Goal: Task Accomplishment & Management: Manage account settings

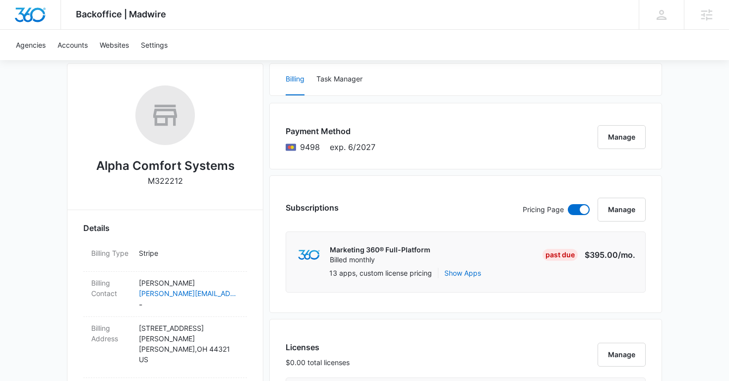
scroll to position [134, 0]
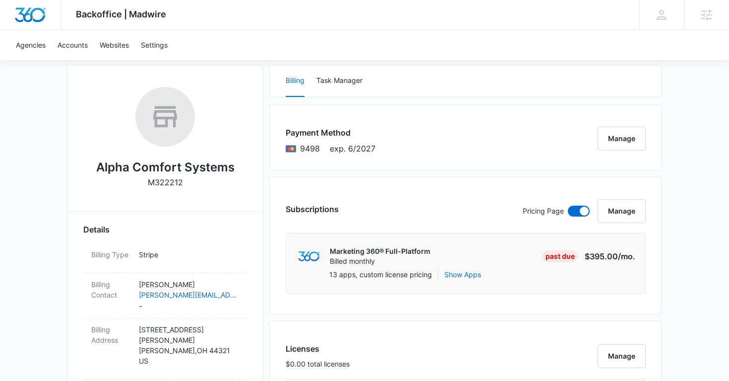
click at [156, 169] on h2 "Alpha Comfort Systems" at bounding box center [165, 167] width 138 height 18
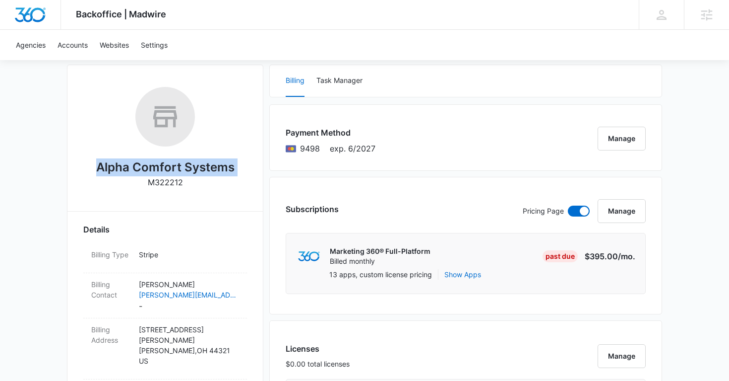
copy h2 "Alpha Comfort Systems"
click at [156, 169] on h2 "Alpha Comfort Systems" at bounding box center [165, 167] width 138 height 18
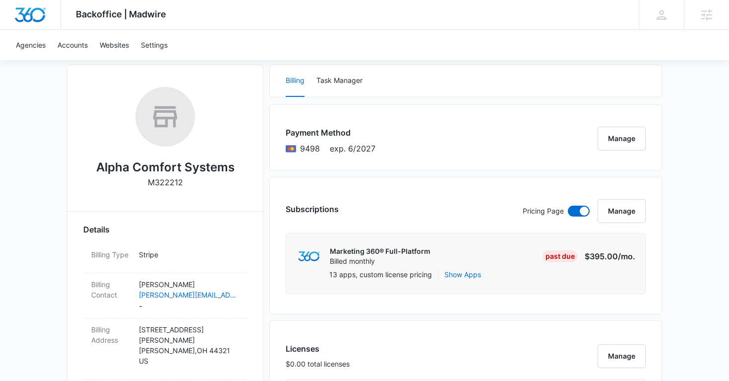
click at [167, 178] on p "M322212" at bounding box center [165, 182] width 35 height 12
copy p "M322212"
click at [167, 178] on p "M322212" at bounding box center [165, 182] width 35 height 12
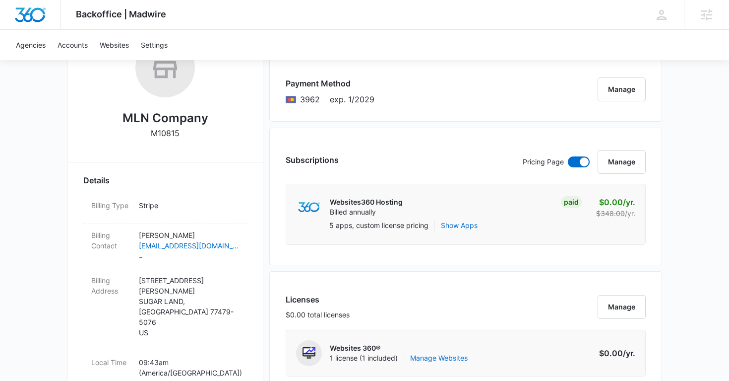
scroll to position [185, 0]
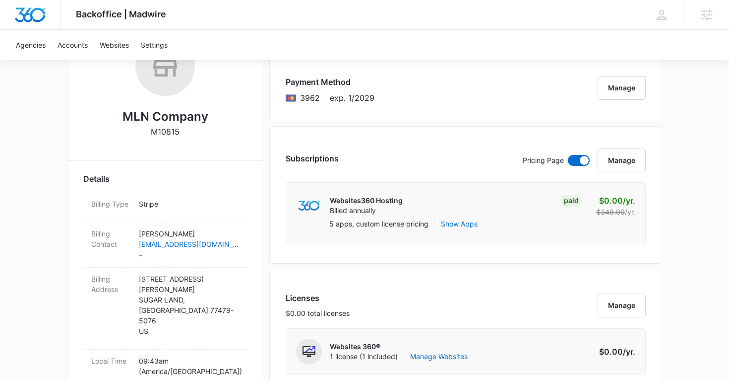
click at [173, 130] on p "M10815" at bounding box center [165, 132] width 29 height 12
copy p "M10815"
click at [173, 130] on p "M10815" at bounding box center [165, 132] width 29 height 12
click at [158, 113] on h2 "MLN Company" at bounding box center [166, 117] width 86 height 18
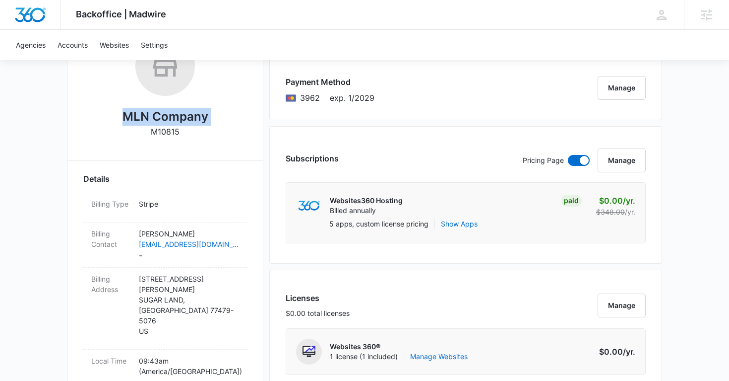
copy h2 "MLN Company"
click at [158, 113] on h2 "MLN Company" at bounding box center [166, 117] width 86 height 18
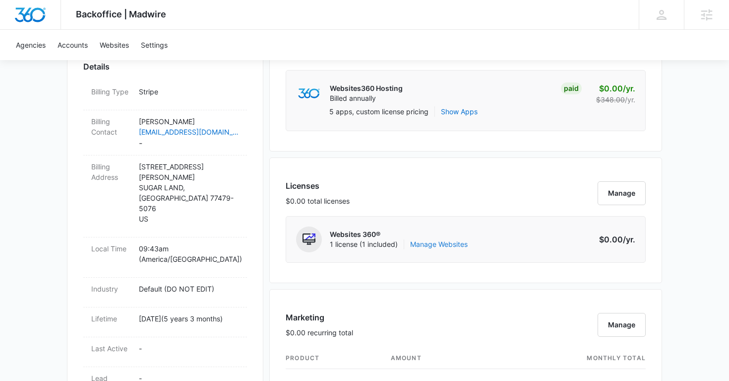
click at [449, 243] on link "Manage Websites" at bounding box center [439, 244] width 58 height 10
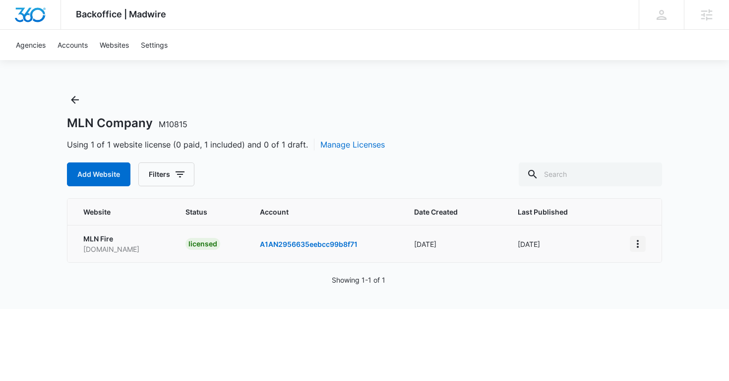
click at [643, 238] on icon "View More" at bounding box center [638, 244] width 12 height 12
click at [77, 102] on icon "Back" at bounding box center [75, 100] width 12 height 12
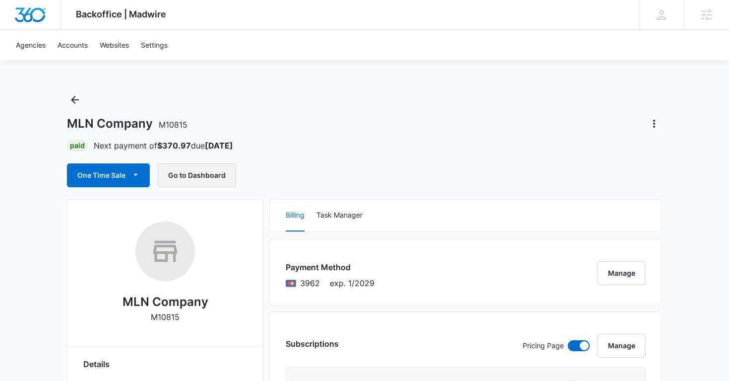
click at [208, 176] on button "Go to Dashboard" at bounding box center [197, 175] width 78 height 24
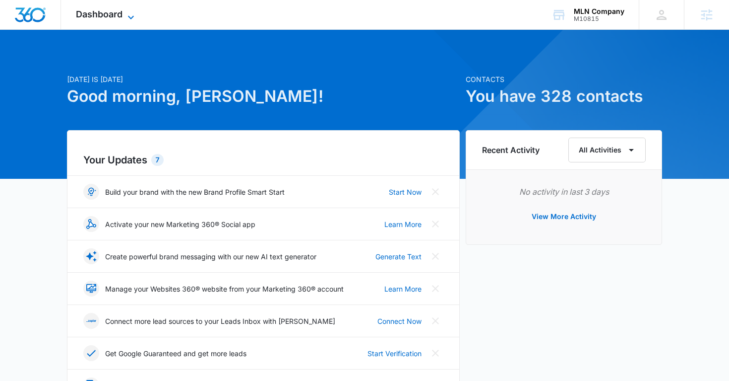
click at [112, 15] on span "Dashboard" at bounding box center [99, 14] width 47 height 10
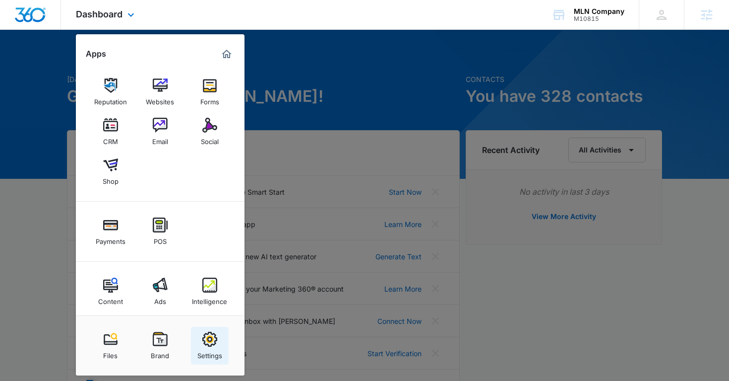
click at [207, 344] on img at bounding box center [209, 338] width 15 height 15
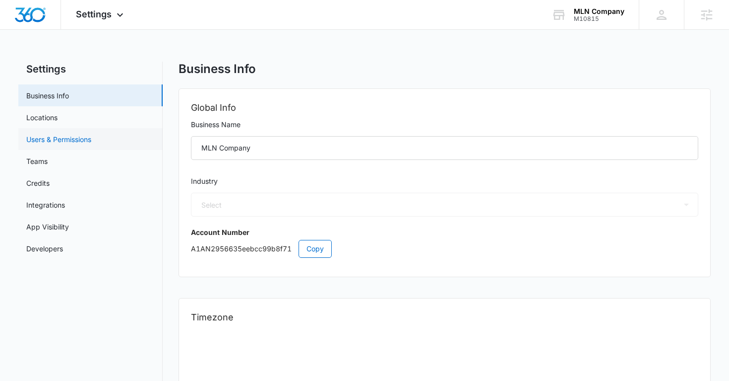
select select "33"
select select "US"
select select "America/[GEOGRAPHIC_DATA]"
click at [74, 134] on link "Users & Permissions" at bounding box center [58, 139] width 65 height 10
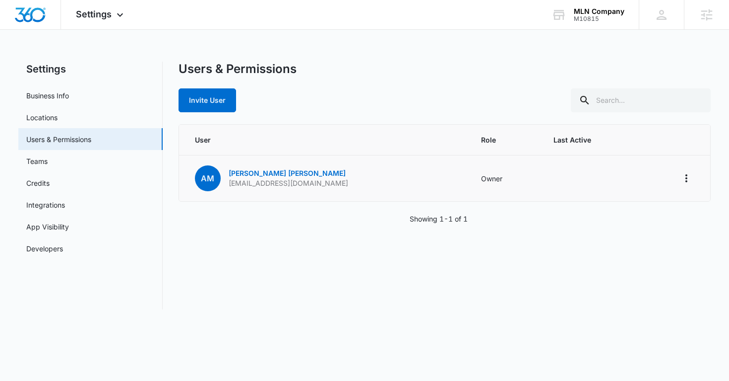
click at [273, 185] on p "amorales@mlncompany.com" at bounding box center [289, 183] width 120 height 10
copy p "amorales@mlncompany.com"
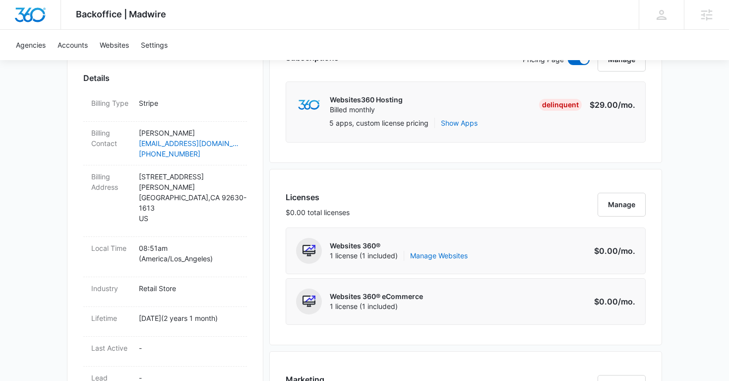
scroll to position [288, 0]
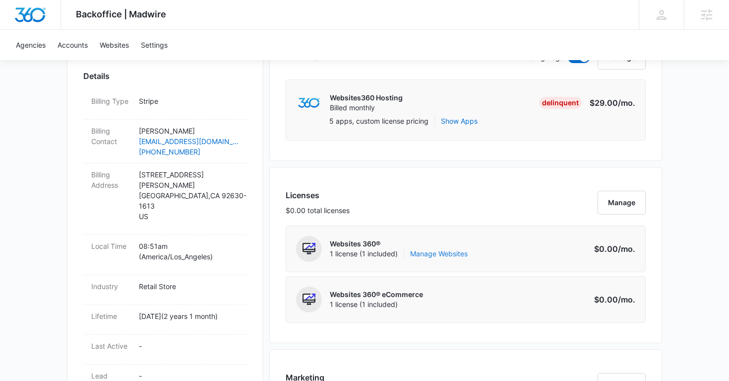
click at [427, 254] on link "Manage Websites" at bounding box center [439, 254] width 58 height 10
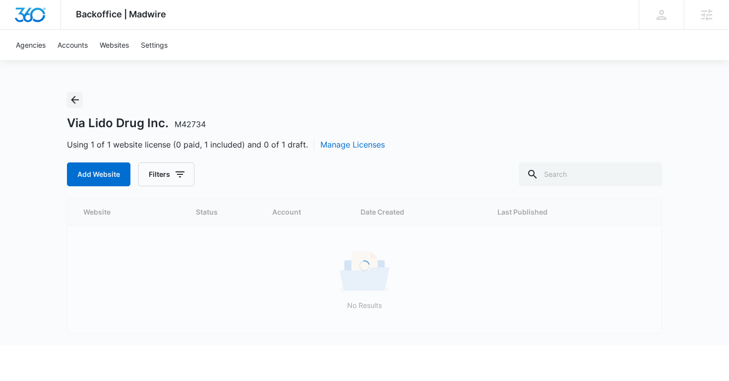
click at [77, 101] on icon "Back" at bounding box center [75, 100] width 12 height 12
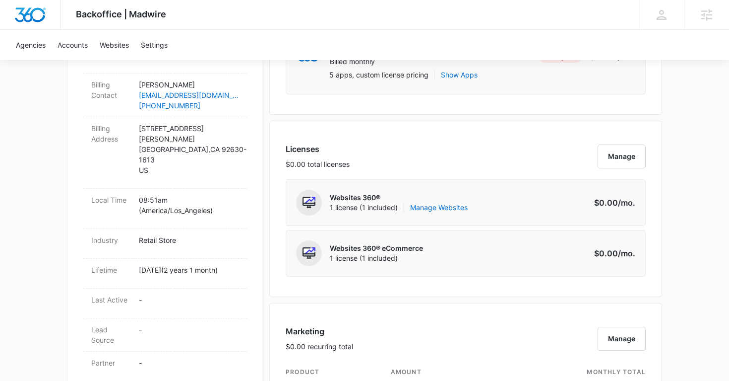
scroll to position [332, 0]
click at [438, 210] on link "Manage Websites" at bounding box center [439, 209] width 58 height 10
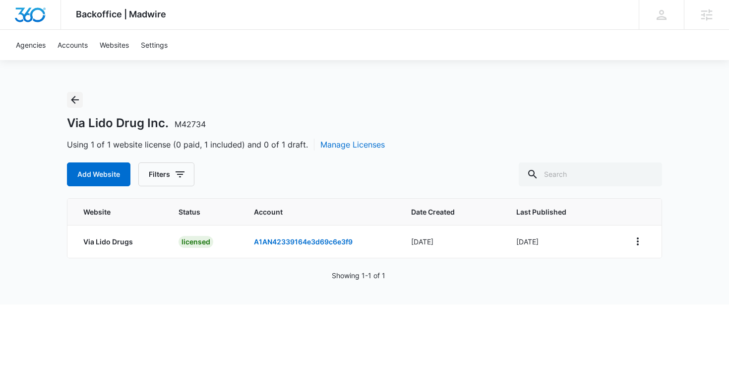
click at [74, 98] on icon "Back" at bounding box center [75, 100] width 12 height 12
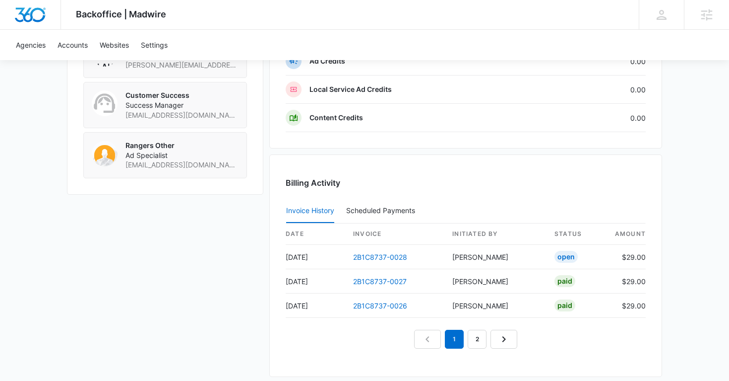
scroll to position [916, 0]
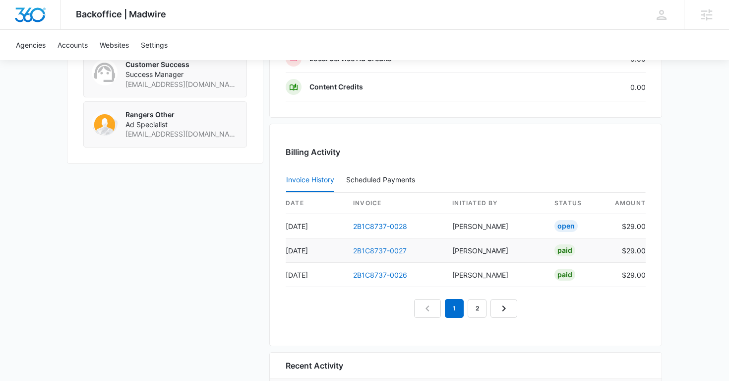
click at [385, 246] on link "2B1C8737-0027" at bounding box center [380, 250] width 54 height 8
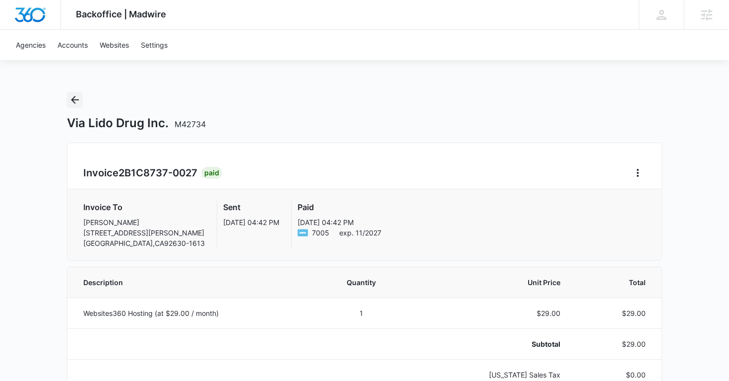
click at [76, 103] on icon "Back" at bounding box center [75, 100] width 12 height 12
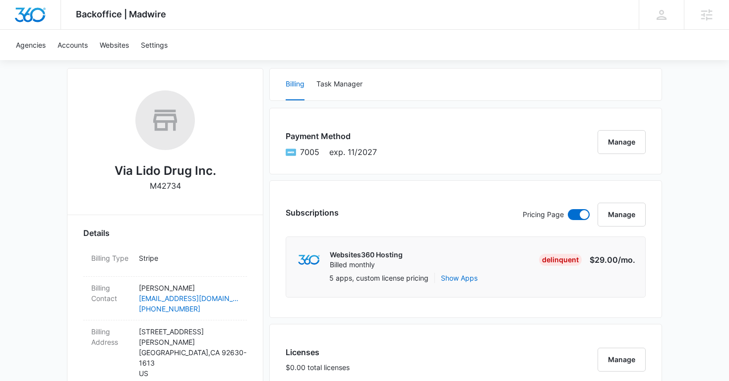
scroll to position [115, 0]
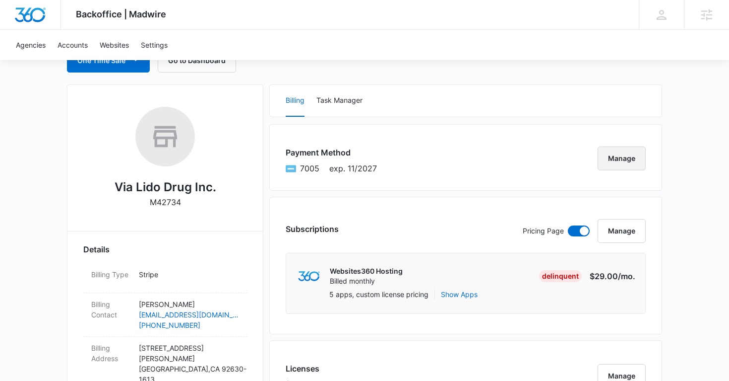
click at [624, 165] on button "Manage" at bounding box center [622, 158] width 48 height 24
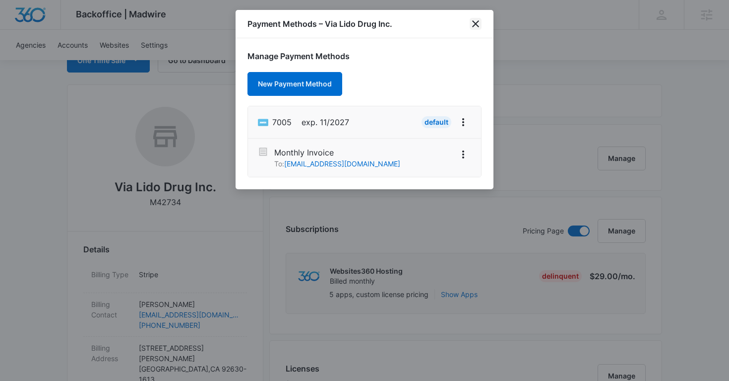
click at [481, 26] on icon "close" at bounding box center [476, 24] width 12 height 12
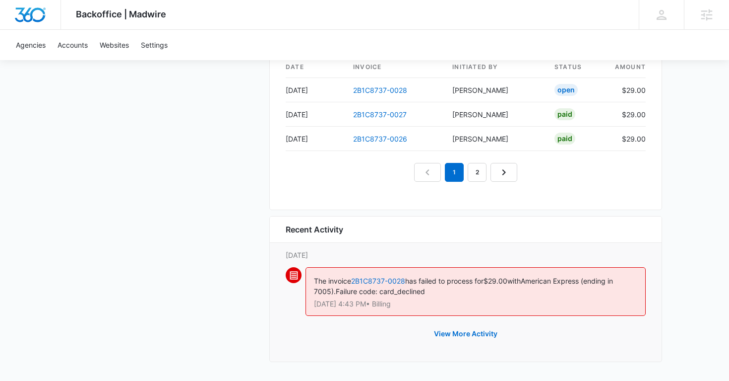
scroll to position [981, 0]
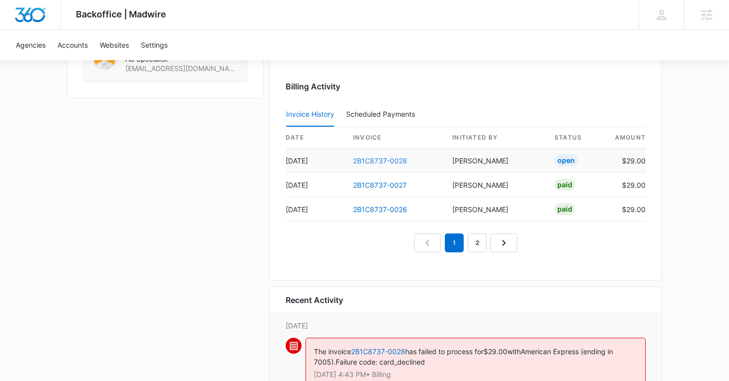
click at [393, 162] on link "2B1C8737-0028" at bounding box center [380, 160] width 54 height 8
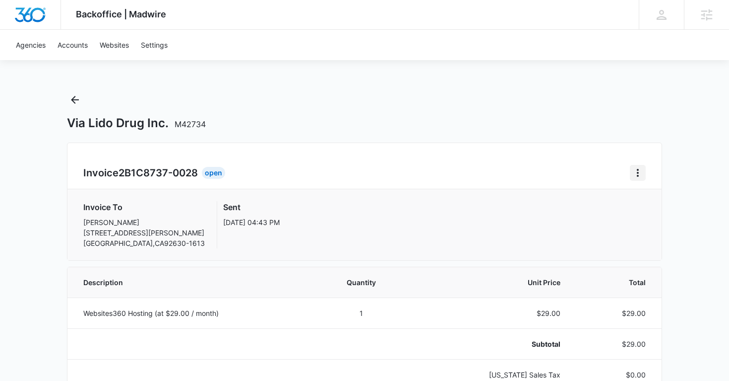
click at [636, 174] on icon "Home" at bounding box center [638, 173] width 12 height 12
click at [650, 214] on div "Retry Payment" at bounding box center [672, 215] width 58 height 7
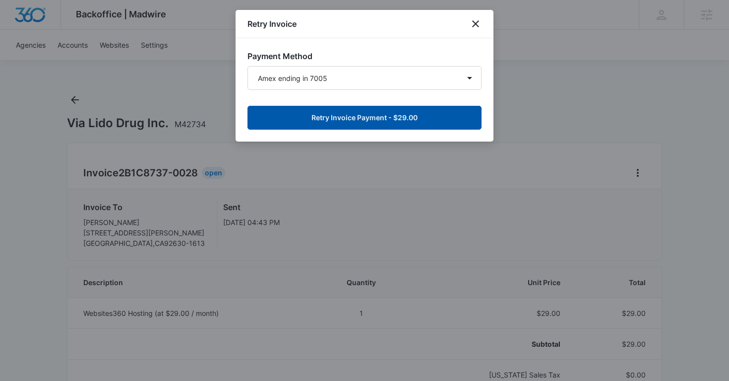
click at [381, 122] on button "Retry Invoice Payment - $29.00" at bounding box center [365, 118] width 234 height 24
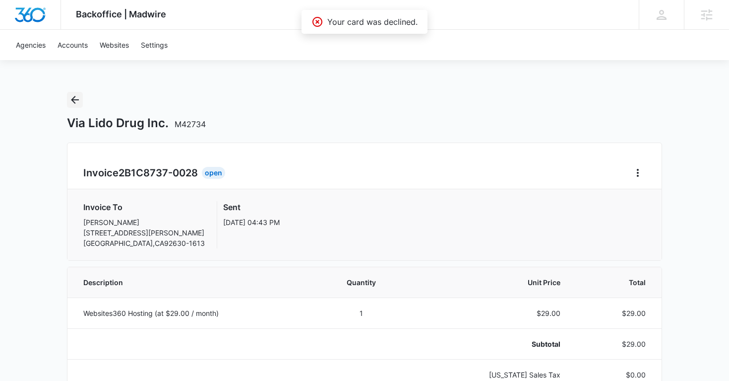
click at [74, 95] on icon "Back" at bounding box center [75, 100] width 12 height 12
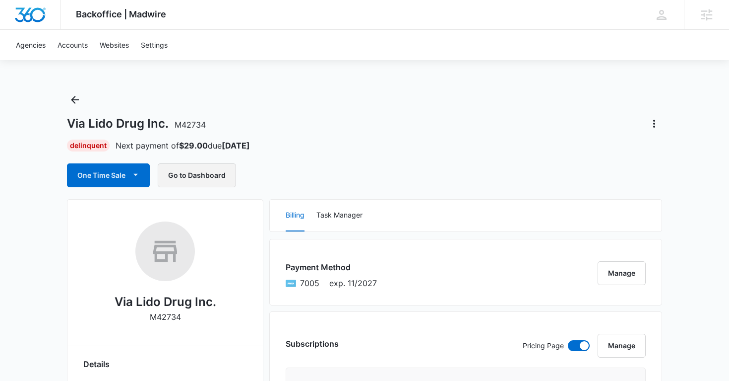
click at [196, 180] on button "Go to Dashboard" at bounding box center [197, 175] width 78 height 24
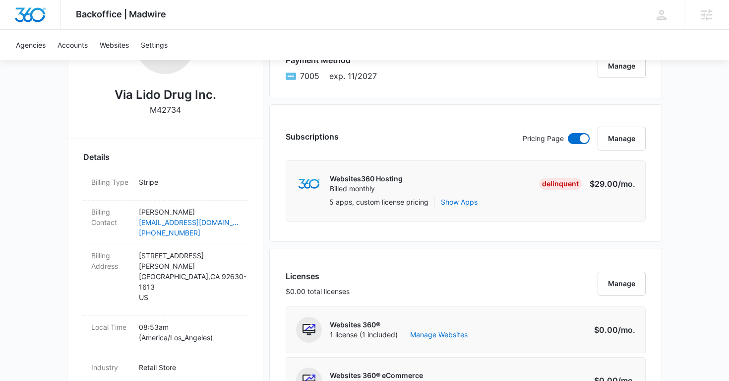
scroll to position [238, 0]
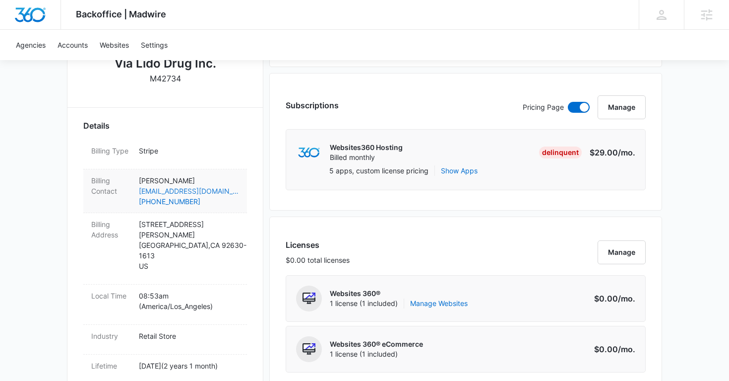
click at [238, 188] on link "dolsen2@qualitydrug.net" at bounding box center [189, 191] width 100 height 10
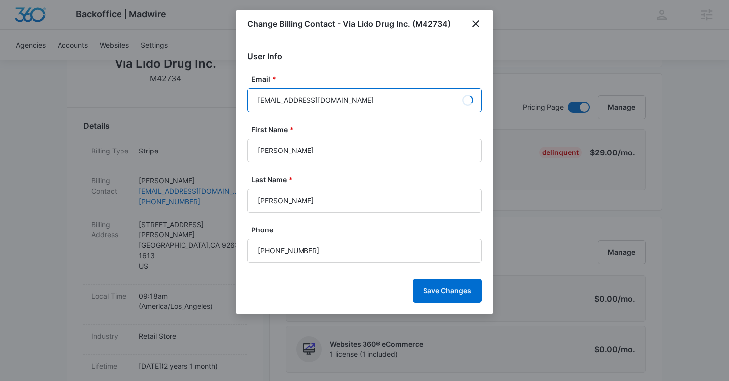
click at [316, 102] on input "dolsen2@qualitydrug.net" at bounding box center [365, 100] width 234 height 24
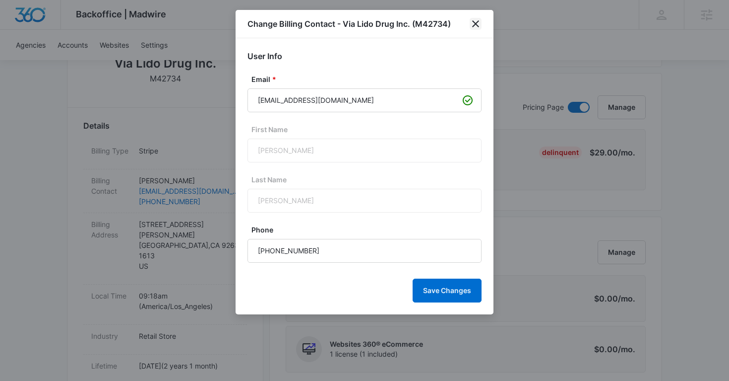
click at [476, 26] on icon "close" at bounding box center [476, 24] width 12 height 12
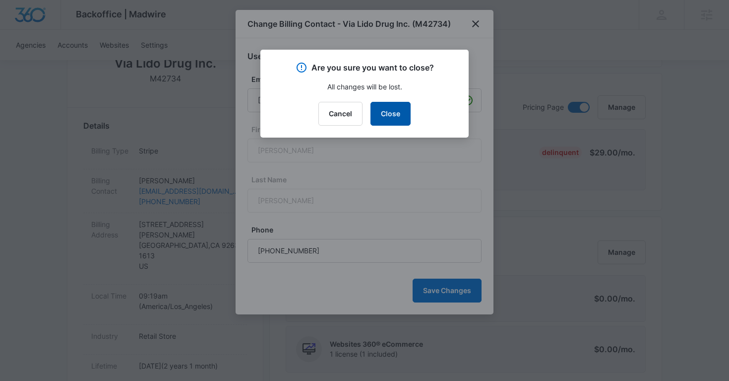
click at [402, 118] on button "Close" at bounding box center [391, 114] width 40 height 24
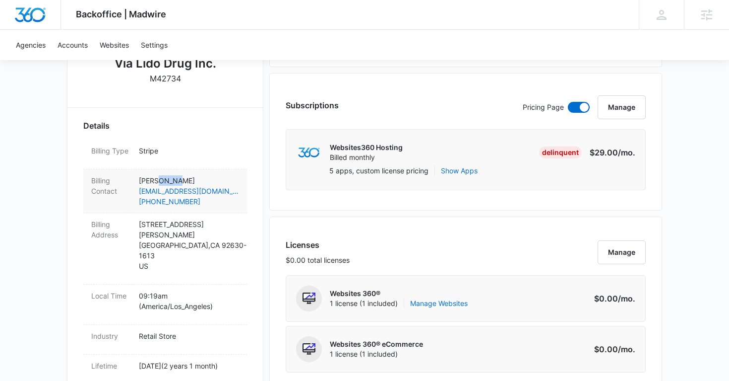
copy p "Olson"
drag, startPoint x: 182, startPoint y: 182, endPoint x: 160, endPoint y: 182, distance: 21.8
click at [160, 182] on p "Dave Olson" at bounding box center [189, 180] width 100 height 10
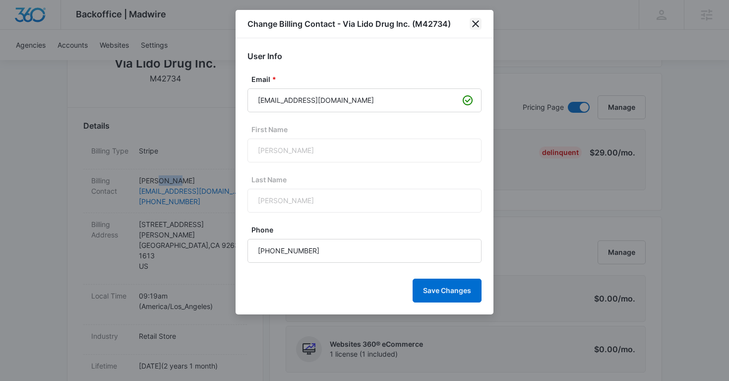
click at [473, 25] on icon "close" at bounding box center [476, 24] width 12 height 12
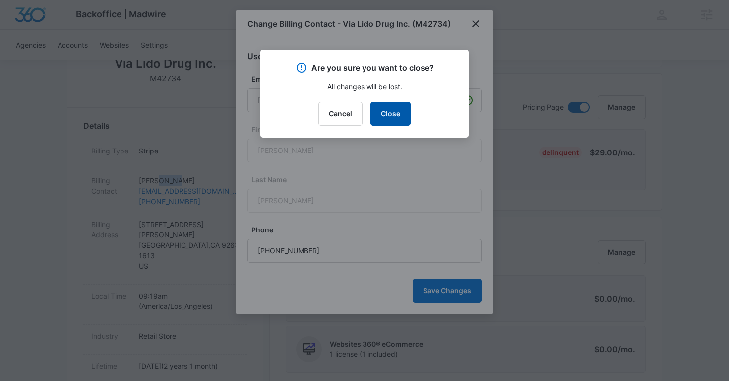
click at [385, 120] on button "Close" at bounding box center [391, 114] width 40 height 24
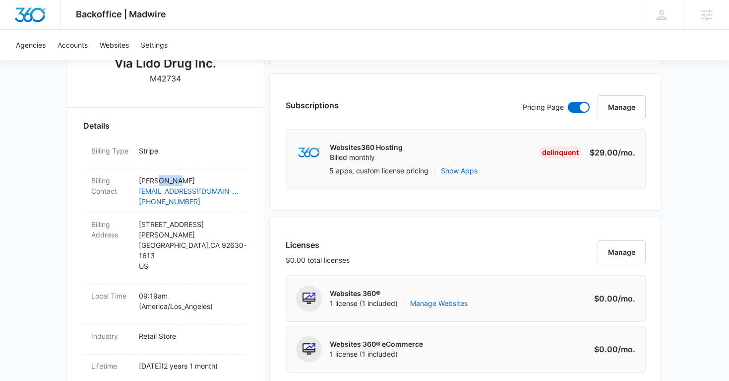
scroll to position [168, 0]
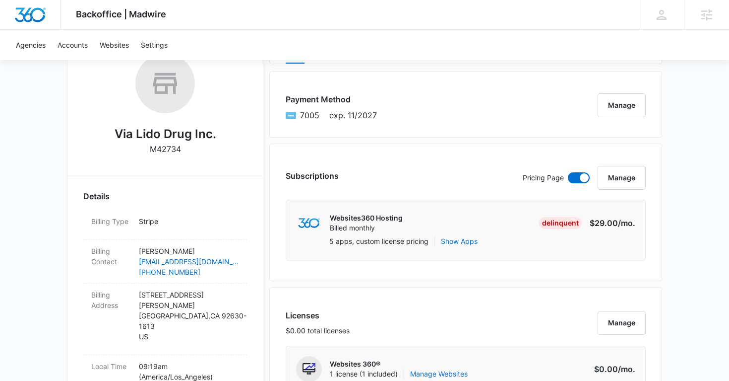
click at [159, 133] on h2 "Via Lido Drug Inc." at bounding box center [166, 134] width 102 height 18
copy h2 "Via Lido Drug Inc."
click at [159, 133] on h2 "Via Lido Drug Inc." at bounding box center [166, 134] width 102 height 18
click at [172, 149] on p "M42734" at bounding box center [165, 149] width 31 height 12
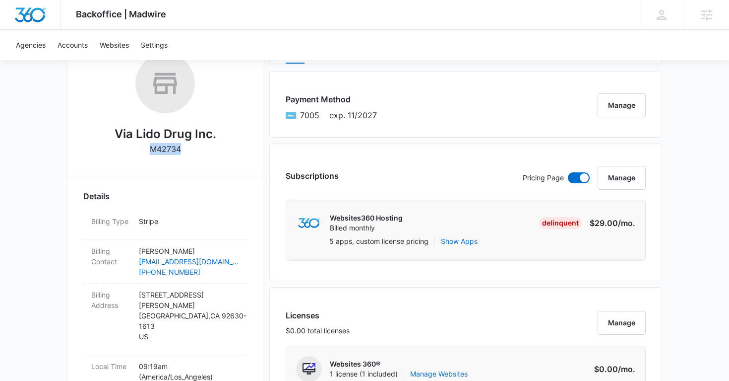
click at [172, 149] on p "M42734" at bounding box center [165, 149] width 31 height 12
copy div "Via Lido Drug Inc."
click at [172, 149] on p "M42734" at bounding box center [165, 149] width 31 height 12
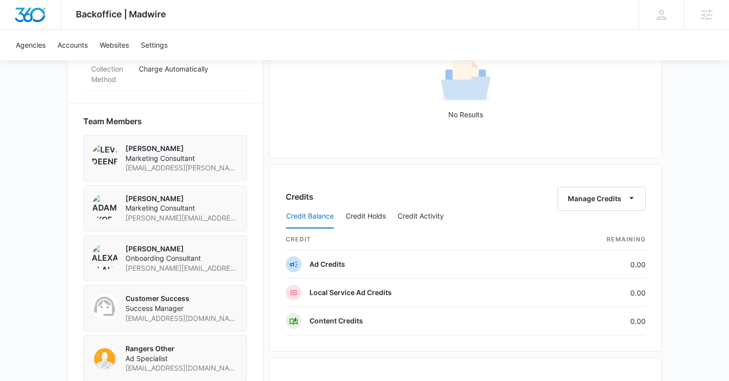
scroll to position [865, 0]
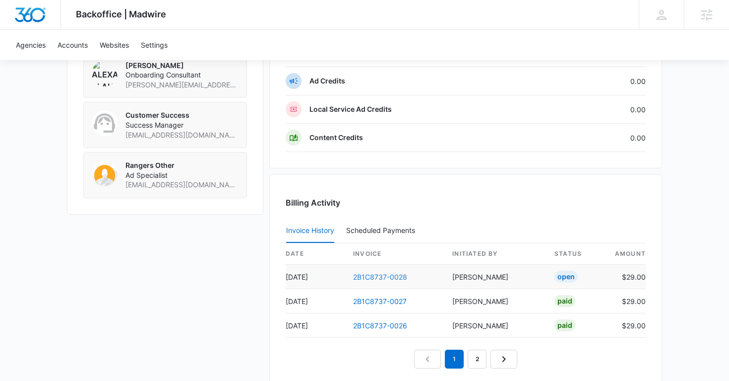
click at [395, 280] on link "2B1C8737-0028" at bounding box center [380, 276] width 54 height 8
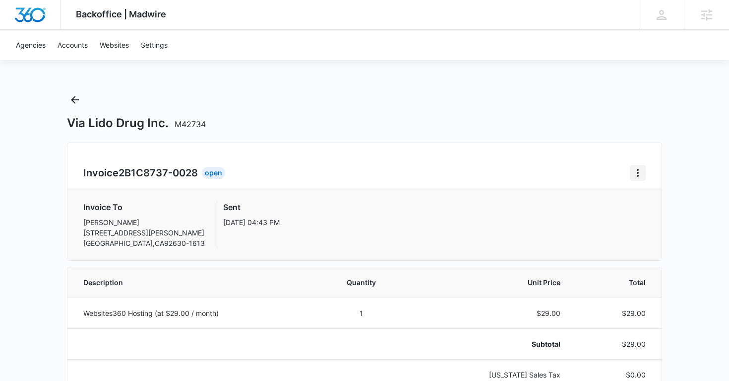
click at [634, 178] on icon "Home" at bounding box center [638, 173] width 12 height 12
click at [652, 198] on link "Download Invoice" at bounding box center [672, 200] width 58 height 8
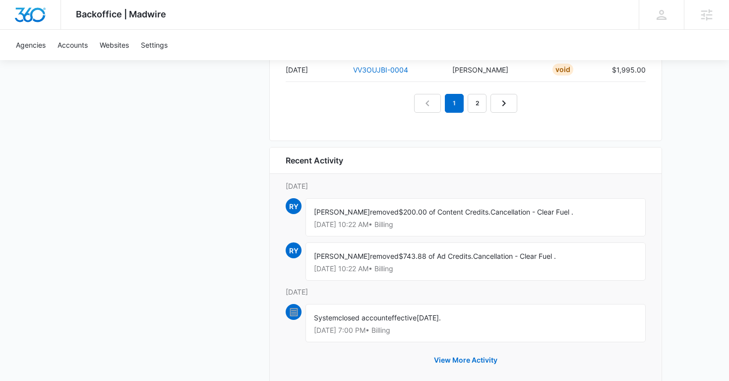
scroll to position [1019, 0]
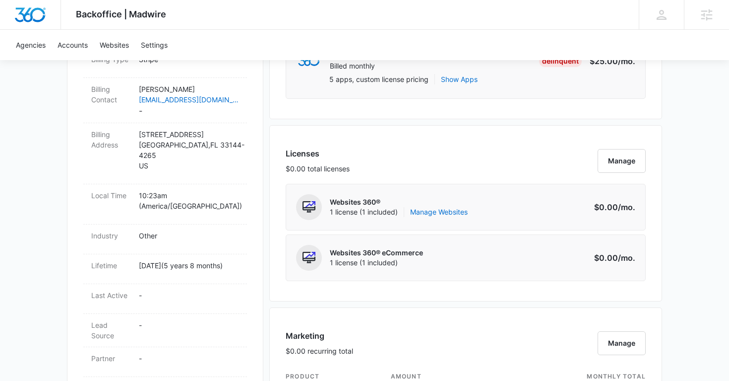
scroll to position [343, 0]
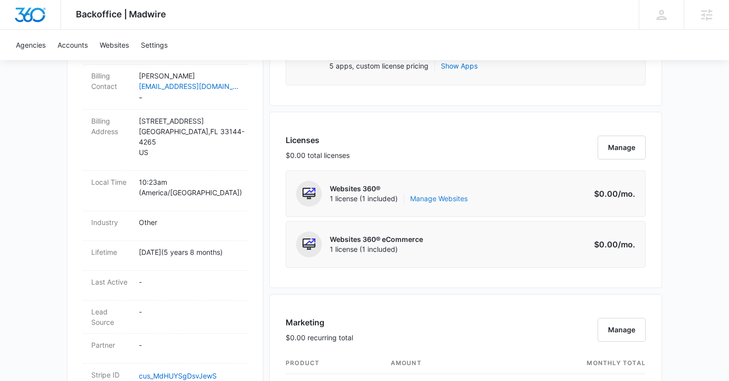
click at [433, 199] on link "Manage Websites" at bounding box center [439, 199] width 58 height 10
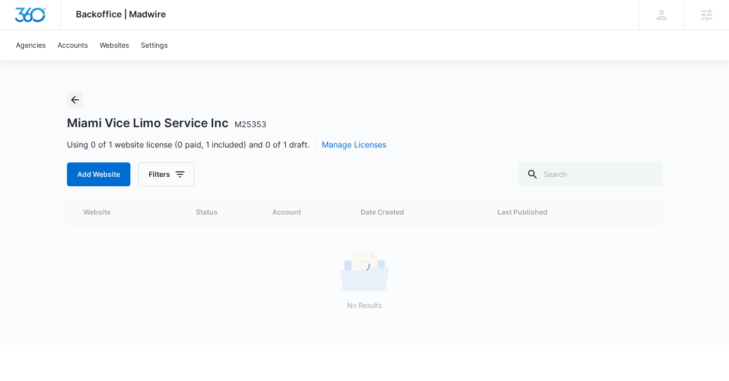
click at [78, 98] on icon "Back" at bounding box center [75, 100] width 12 height 12
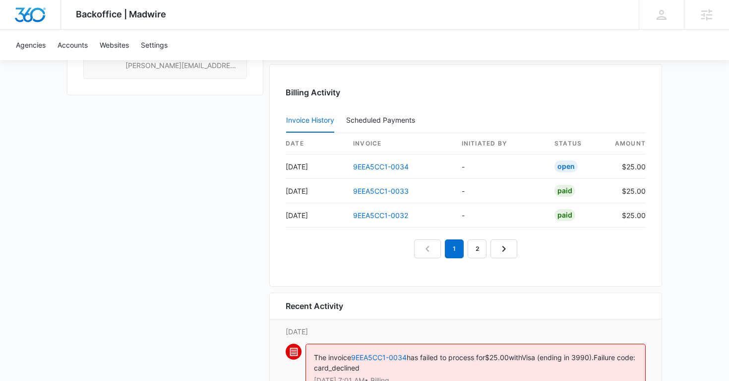
scroll to position [988, 0]
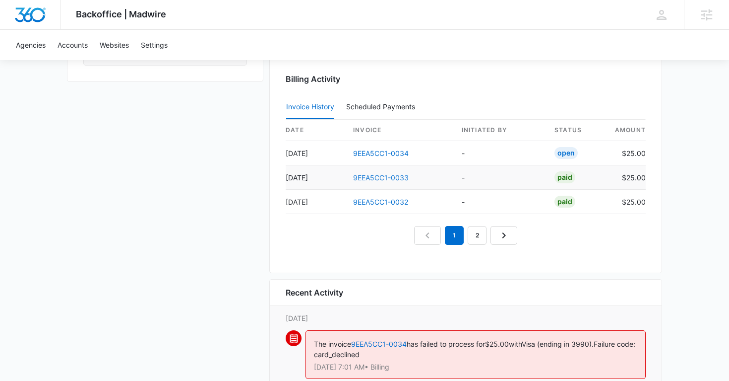
click at [389, 174] on link "9EEA5CC1-0033" at bounding box center [381, 177] width 56 height 8
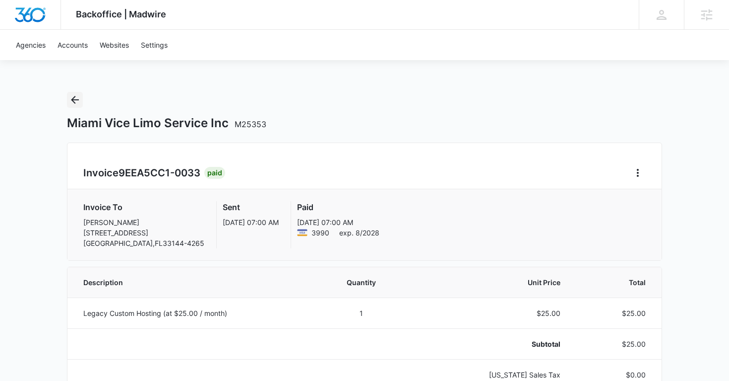
click at [73, 98] on icon "Back" at bounding box center [75, 100] width 8 height 8
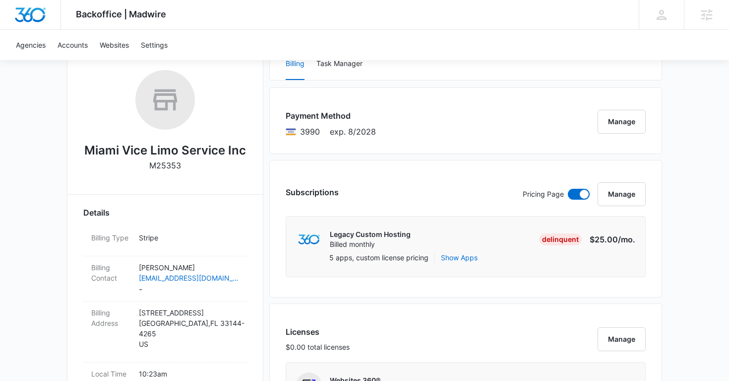
scroll to position [184, 0]
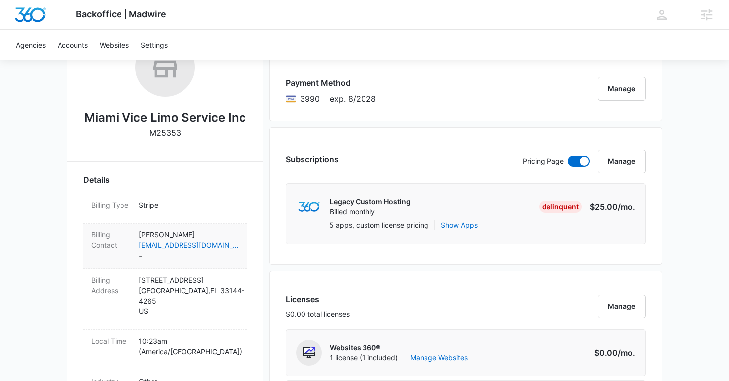
click at [235, 231] on p "Guillermo Lopez" at bounding box center [189, 234] width 100 height 10
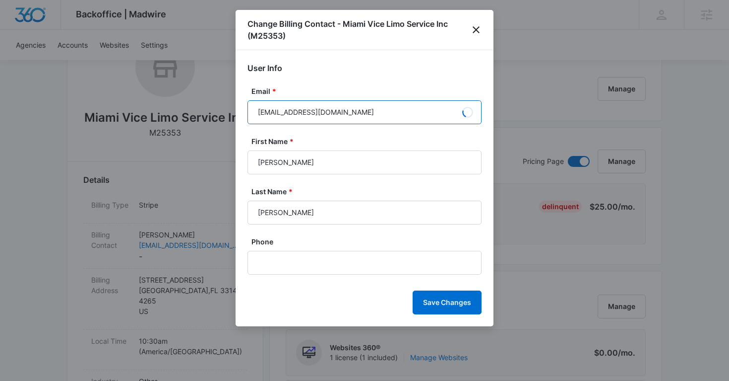
click at [321, 112] on input "info@miamivicelimoservice.com" at bounding box center [365, 112] width 234 height 24
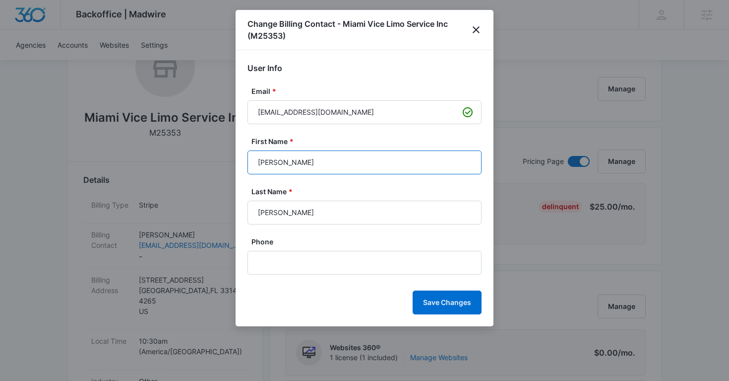
drag, startPoint x: 311, startPoint y: 165, endPoint x: 257, endPoint y: 164, distance: 53.6
click at [257, 164] on input "Guillermo" at bounding box center [365, 162] width 234 height 24
drag, startPoint x: 331, startPoint y: 160, endPoint x: 241, endPoint y: 160, distance: 89.8
click at [241, 160] on div "User Info Email * info@miamivicelimoservice.com First Name * Guillermo Last Nam…" at bounding box center [365, 188] width 258 height 276
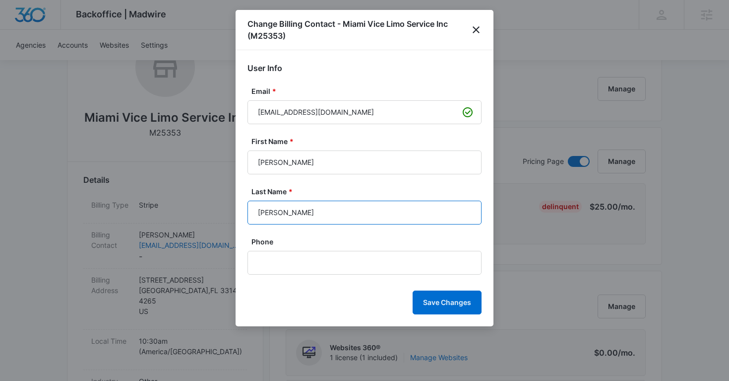
click at [272, 216] on input "Lopez" at bounding box center [365, 212] width 234 height 24
click at [479, 33] on icon "close" at bounding box center [476, 30] width 12 height 12
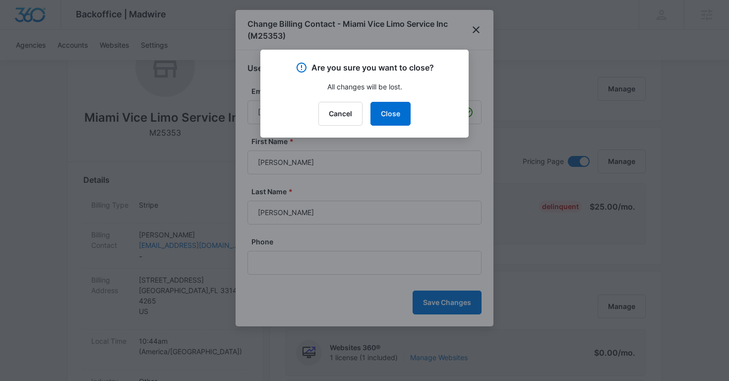
click at [379, 132] on div "Are you sure you want to close? All changes will be lost. Cancel Close" at bounding box center [365, 94] width 208 height 88
click at [395, 113] on button "Close" at bounding box center [391, 114] width 40 height 24
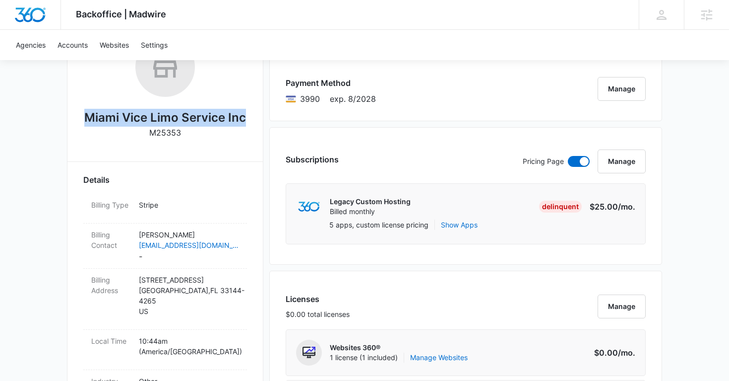
drag, startPoint x: 84, startPoint y: 117, endPoint x: 258, endPoint y: 125, distance: 174.4
copy h2 "Miami Vice Limo Service Inc"
click at [170, 134] on p "M25353" at bounding box center [165, 133] width 32 height 12
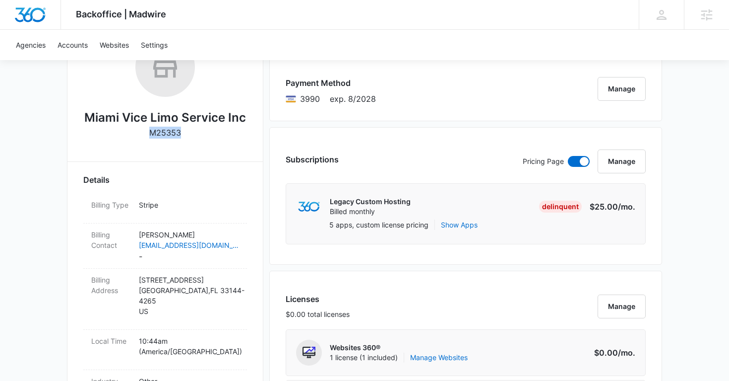
click at [170, 134] on p "M25353" at bounding box center [165, 133] width 32 height 12
copy p "M25353"
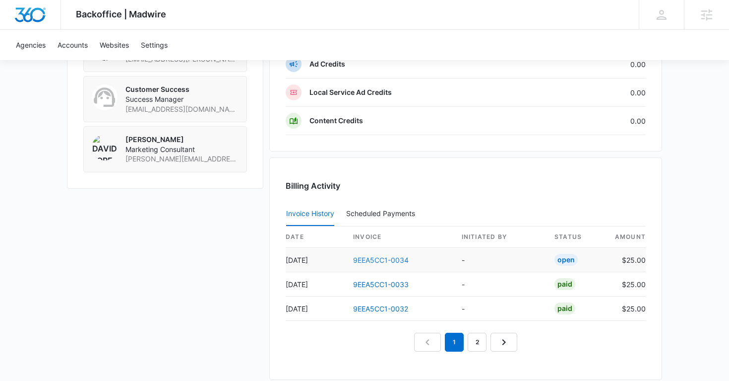
scroll to position [889, 0]
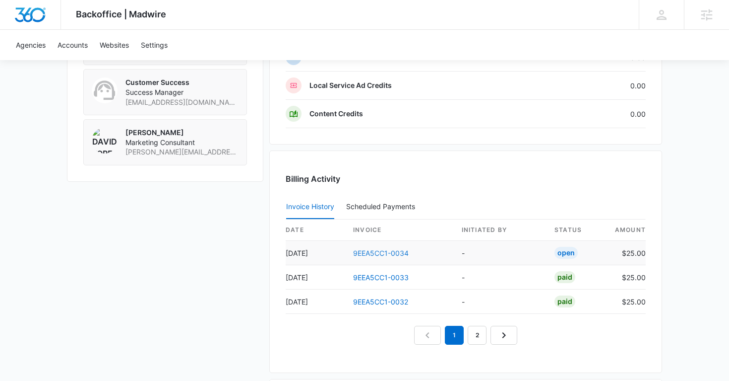
click at [394, 253] on link "9EEA5CC1-0034" at bounding box center [381, 253] width 56 height 8
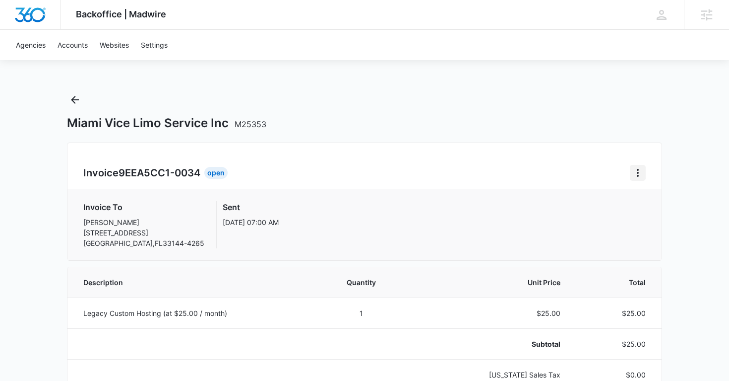
click at [638, 171] on icon "Home" at bounding box center [638, 173] width 12 height 12
click at [657, 201] on link "Download Invoice" at bounding box center [672, 200] width 58 height 8
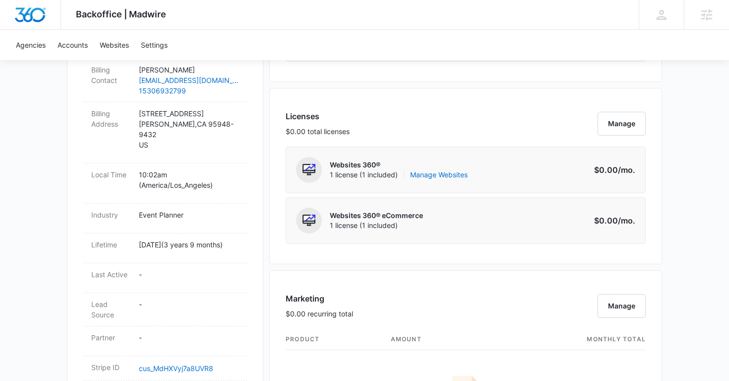
scroll to position [365, 0]
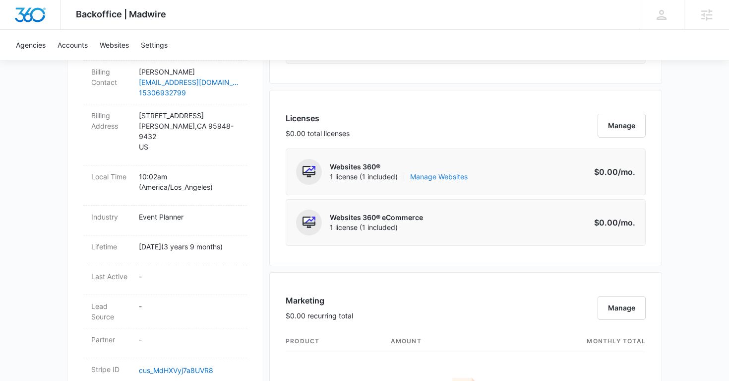
click at [437, 175] on link "Manage Websites" at bounding box center [439, 177] width 58 height 10
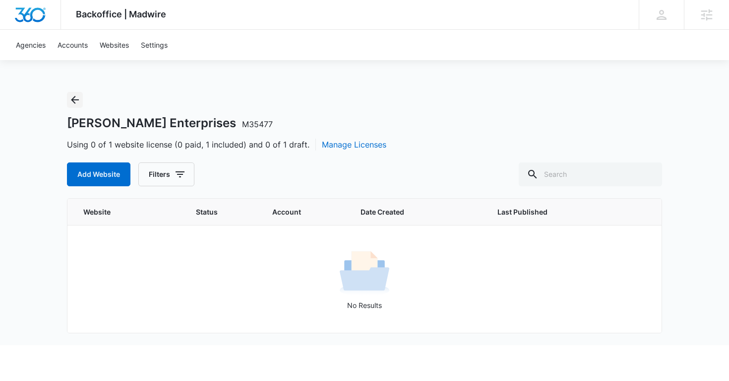
click at [76, 101] on icon "Back" at bounding box center [75, 100] width 12 height 12
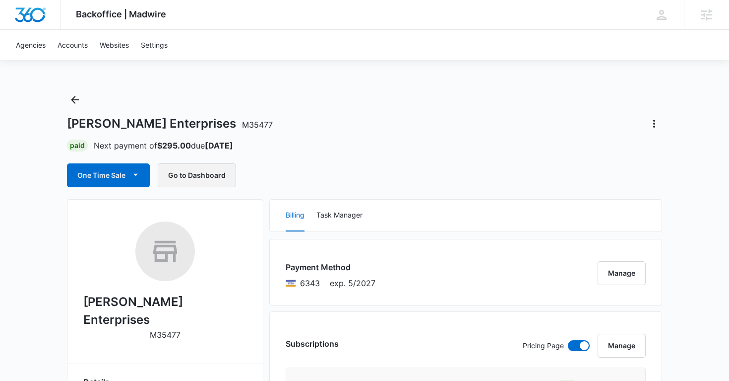
click at [207, 167] on button "Go to Dashboard" at bounding box center [197, 175] width 78 height 24
click at [653, 120] on icon "Actions" at bounding box center [655, 124] width 12 height 12
click at [622, 181] on div "Close Account" at bounding box center [614, 181] width 49 height 7
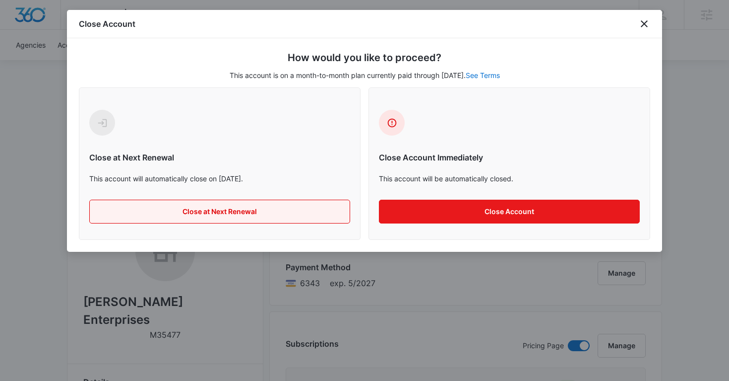
click at [270, 213] on button "Close at Next Renewal" at bounding box center [219, 211] width 261 height 24
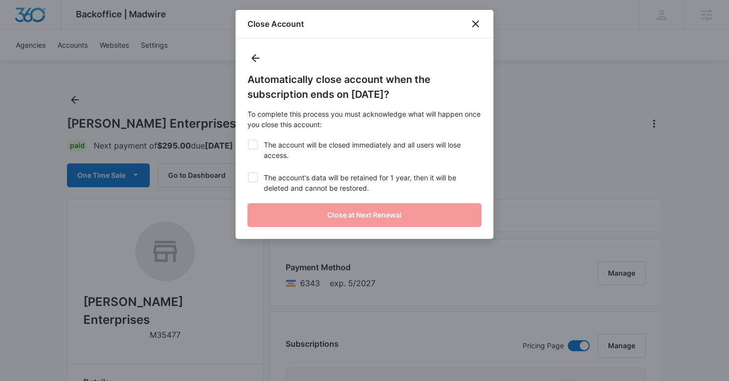
click at [256, 154] on label "The account will be closed immediately and all users will lose access." at bounding box center [365, 149] width 234 height 21
click at [248, 140] on input "The account will be closed immediately and all users will lose access." at bounding box center [248, 139] width 0 height 0
checkbox input "true"
click at [255, 177] on icon at bounding box center [253, 177] width 9 height 9
click at [248, 173] on input "The account's data will be retained for 1 year, then it will be deleted and can…" at bounding box center [248, 172] width 0 height 0
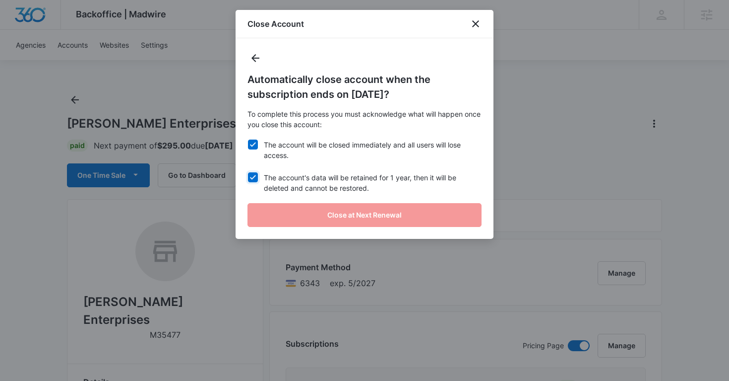
checkbox input "true"
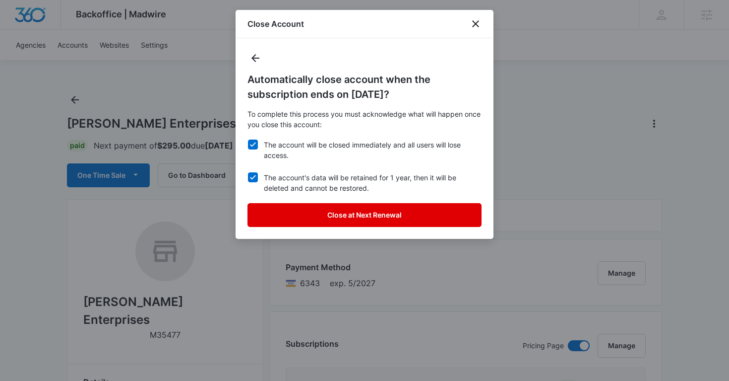
click at [288, 213] on button "Close at Next Renewal" at bounding box center [365, 215] width 234 height 24
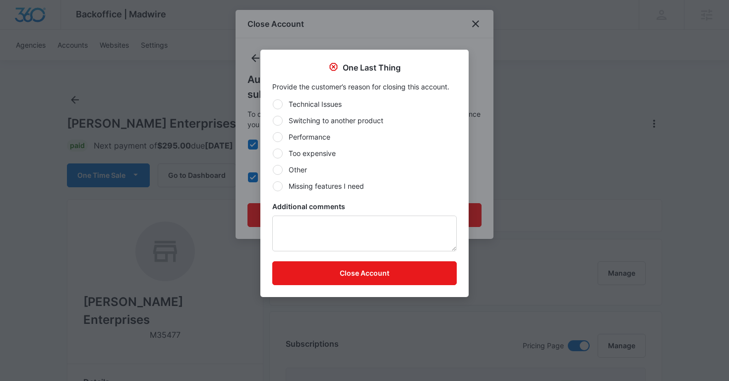
click at [278, 167] on div at bounding box center [278, 170] width 10 height 10
click at [273, 169] on input "Other" at bounding box center [272, 169] width 0 height 0
radio input "true"
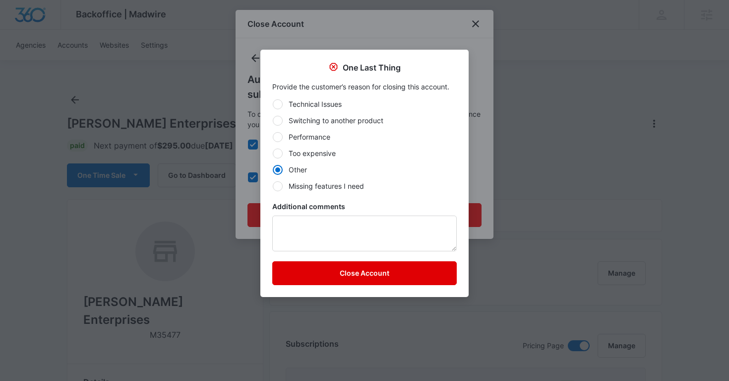
click at [329, 270] on button "Close Account" at bounding box center [364, 273] width 185 height 24
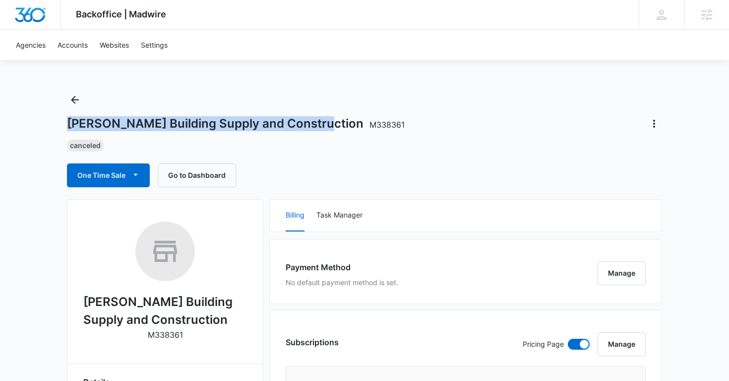
copy h1 "Schwartz Building Supply and Construction"
drag, startPoint x: 63, startPoint y: 127, endPoint x: 316, endPoint y: 129, distance: 253.1
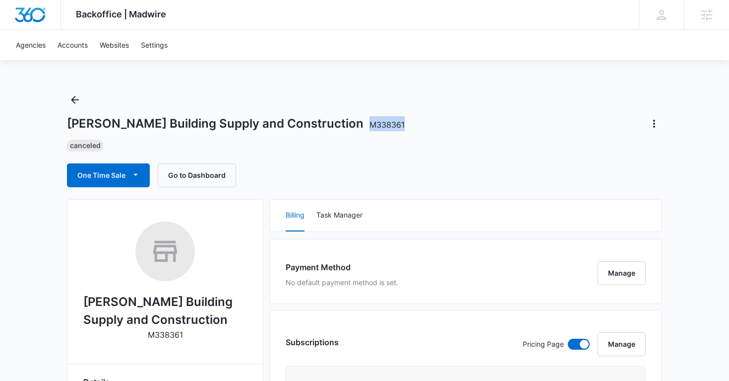
copy span "M338361"
drag, startPoint x: 324, startPoint y: 126, endPoint x: 366, endPoint y: 128, distance: 42.2
click at [366, 128] on div "Schwartz Building Supply and Construction M338361" at bounding box center [364, 124] width 595 height 16
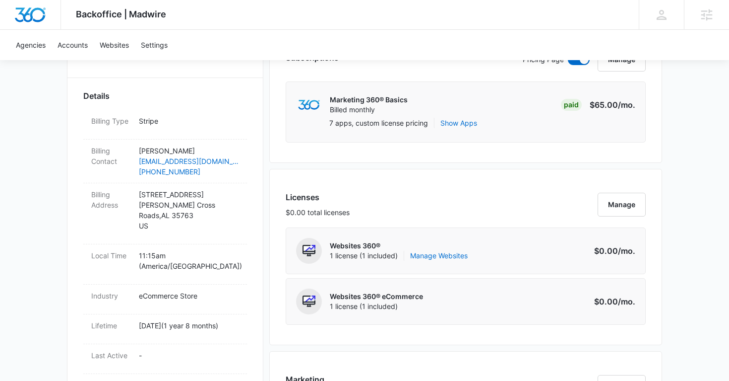
scroll to position [316, 0]
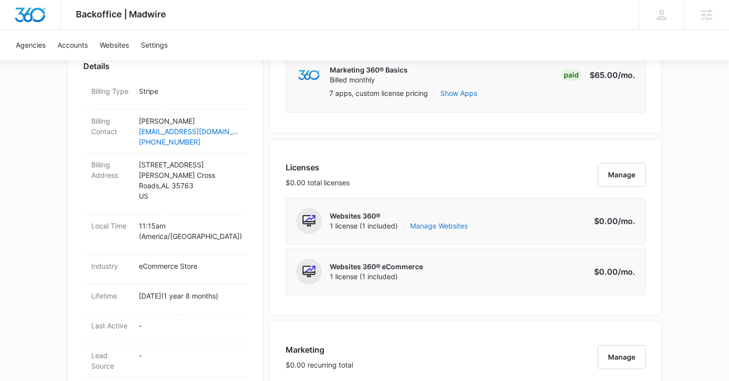
click at [420, 222] on link "Manage Websites" at bounding box center [439, 226] width 58 height 10
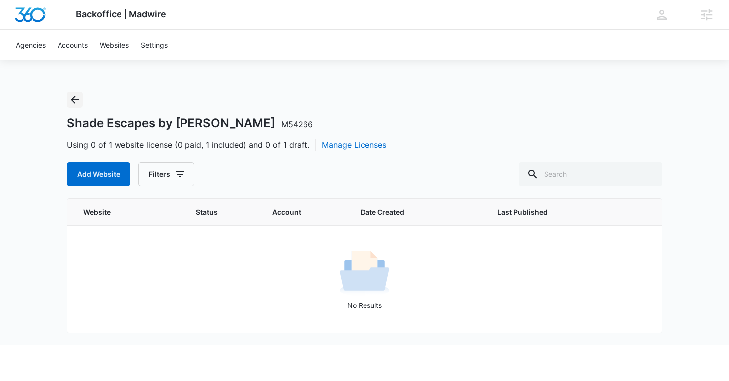
click at [73, 100] on icon "Back" at bounding box center [75, 100] width 8 height 8
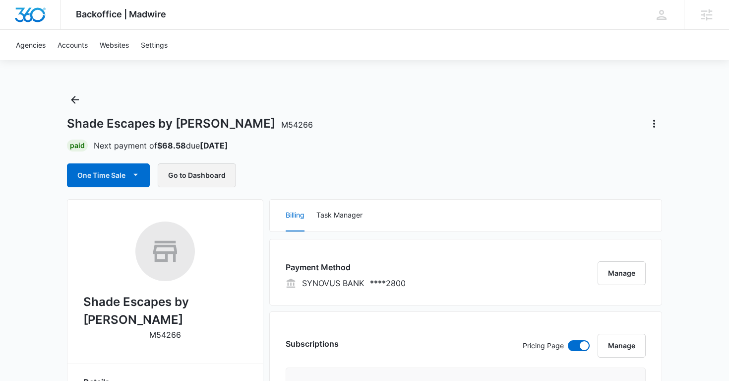
click at [210, 184] on button "Go to Dashboard" at bounding box center [197, 175] width 78 height 24
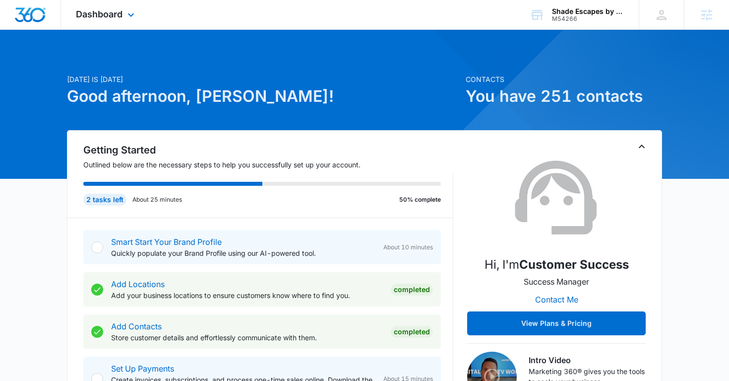
click at [124, 17] on div "Dashboard Apps Reputation Forms CRM Email Social Payments POS Content Ads Intel…" at bounding box center [106, 14] width 91 height 29
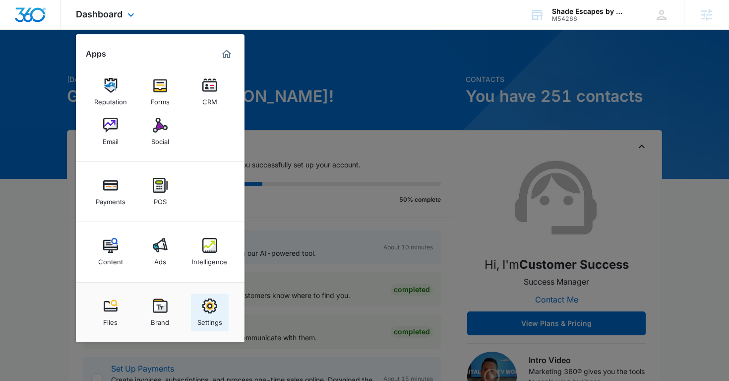
click at [211, 309] on img at bounding box center [209, 305] width 15 height 15
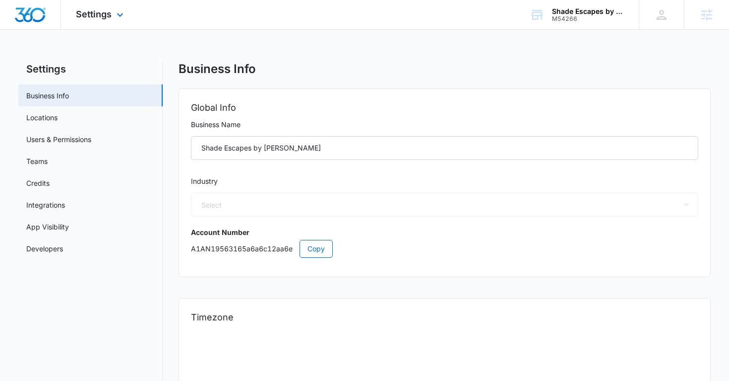
select select "45"
select select "US"
select select "America/[GEOGRAPHIC_DATA]"
click at [81, 136] on link "Users & Permissions" at bounding box center [58, 139] width 65 height 10
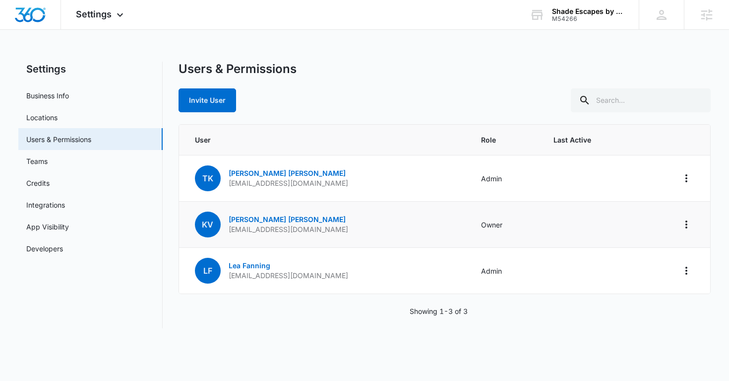
click at [258, 229] on p "[EMAIL_ADDRESS][DOMAIN_NAME]" at bounding box center [289, 229] width 120 height 10
copy p "[EMAIL_ADDRESS][DOMAIN_NAME]"
